Goal: Task Accomplishment & Management: Manage account settings

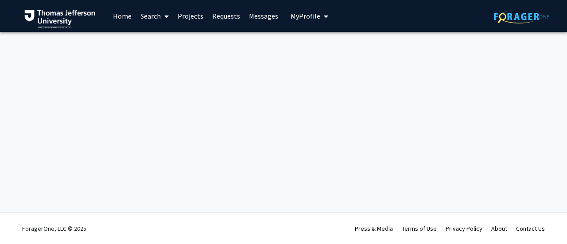
click at [271, 79] on div "Skip navigation Home Search Projects Requests Messages My Profile [PERSON_NAME]…" at bounding box center [283, 122] width 567 height 244
click at [127, 16] on link "Home" at bounding box center [121, 15] width 27 height 31
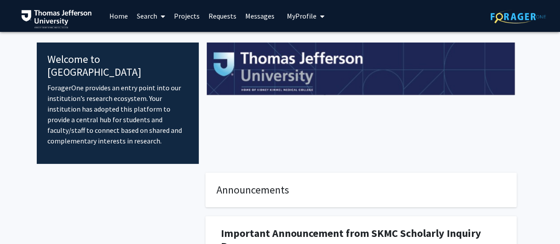
click at [142, 17] on link "Search" at bounding box center [150, 15] width 37 height 31
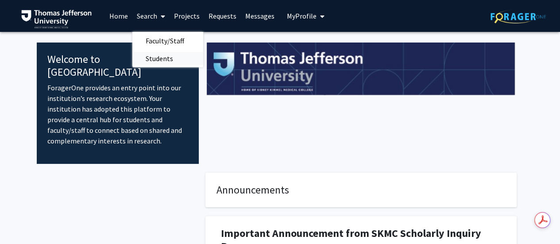
click at [168, 54] on span "Students" at bounding box center [159, 59] width 54 height 18
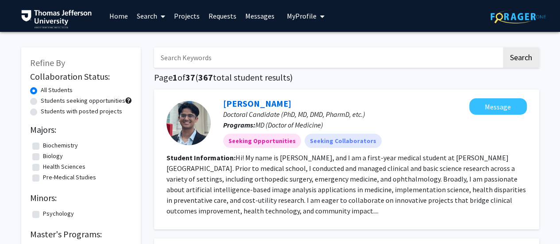
click at [216, 18] on link "Requests" at bounding box center [222, 15] width 37 height 31
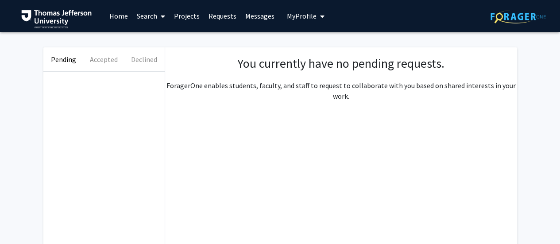
click at [183, 16] on link "Projects" at bounding box center [187, 15] width 35 height 31
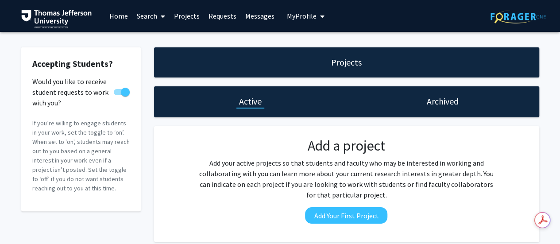
click at [252, 19] on link "Messages" at bounding box center [260, 15] width 38 height 31
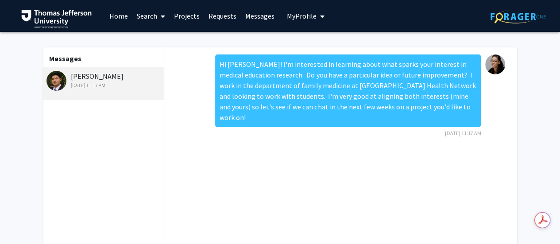
click at [219, 18] on link "Requests" at bounding box center [222, 15] width 37 height 31
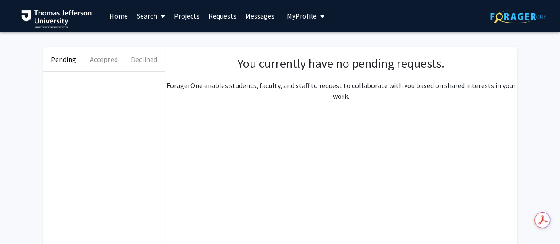
click at [292, 19] on span "My Profile" at bounding box center [302, 16] width 30 height 9
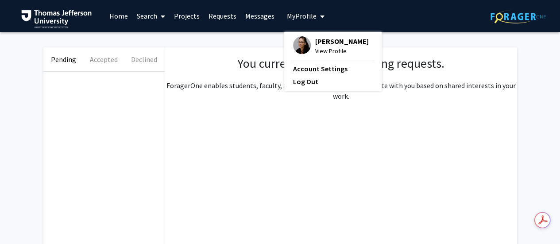
click at [181, 19] on link "Projects" at bounding box center [187, 15] width 35 height 31
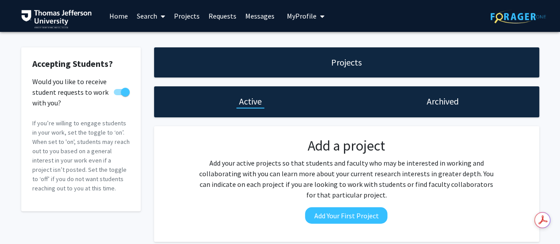
click at [143, 18] on link "Search" at bounding box center [150, 15] width 37 height 31
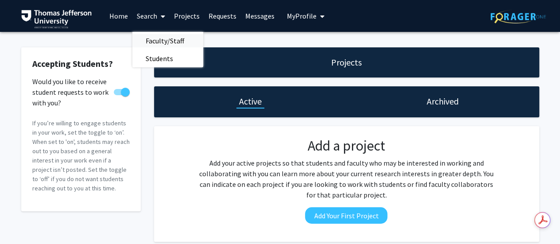
click at [183, 39] on span "Faculty/Staff" at bounding box center [164, 41] width 65 height 18
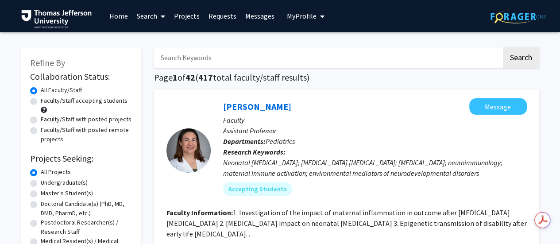
click at [305, 18] on span "My Profile" at bounding box center [302, 16] width 30 height 9
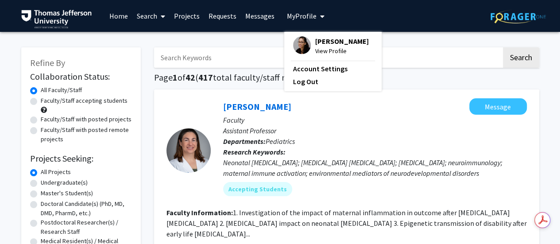
click at [315, 44] on span "[PERSON_NAME]" at bounding box center [342, 41] width 54 height 10
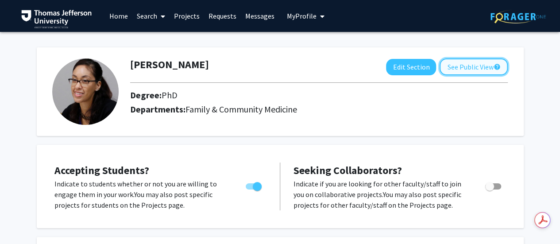
click at [483, 68] on button "See Public View help" at bounding box center [474, 66] width 68 height 17
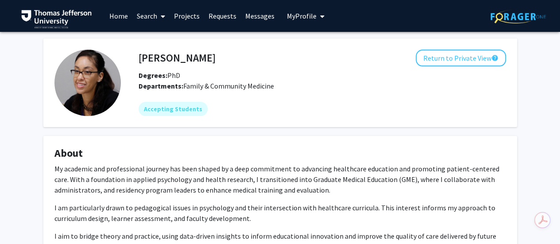
click at [320, 18] on icon "My profile dropdown to access profile and logout" at bounding box center [322, 16] width 4 height 7
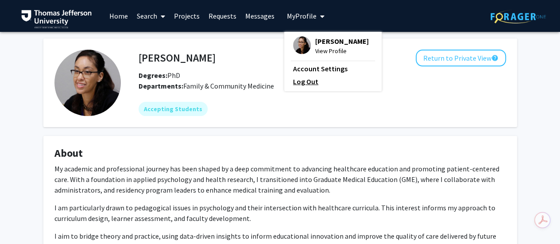
click at [303, 84] on link "Log Out" at bounding box center [333, 81] width 80 height 11
